Goal: Book appointment/travel/reservation

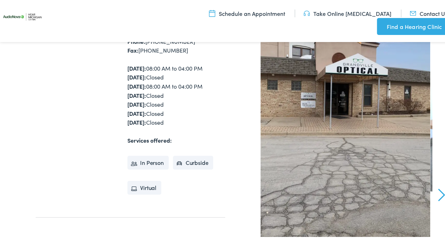
scroll to position [177, 0]
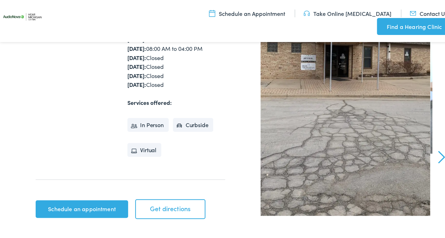
click at [147, 120] on li "In Person" at bounding box center [148, 124] width 41 height 14
click at [99, 212] on link "Schedule an appointment" at bounding box center [82, 208] width 93 height 18
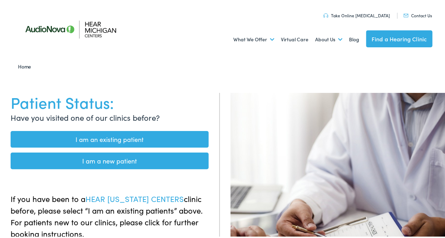
click at [149, 159] on link "I am a new patient" at bounding box center [110, 159] width 198 height 17
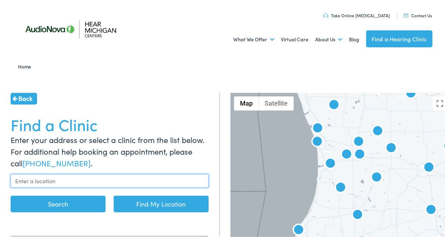
click at [59, 180] on input "text" at bounding box center [110, 179] width 198 height 13
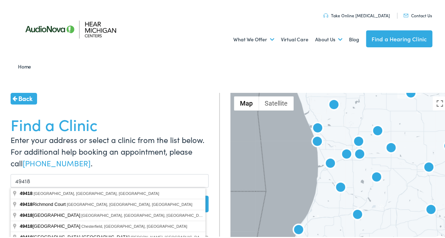
type input "Grandville, MI 49418, USA"
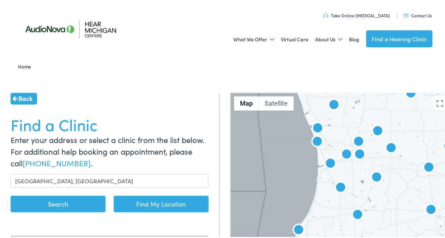
click at [60, 203] on button "Search" at bounding box center [58, 202] width 95 height 17
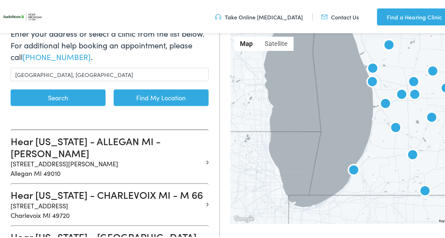
scroll to position [141, 0]
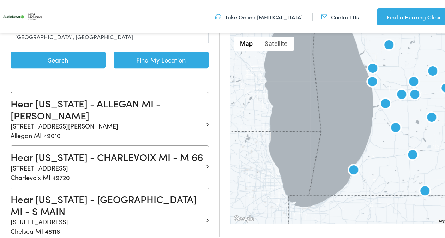
click at [60, 58] on button "Search" at bounding box center [58, 58] width 95 height 17
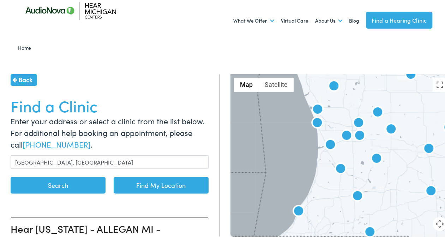
scroll to position [0, 0]
